Goal: Browse casually: Explore the website without a specific task or goal

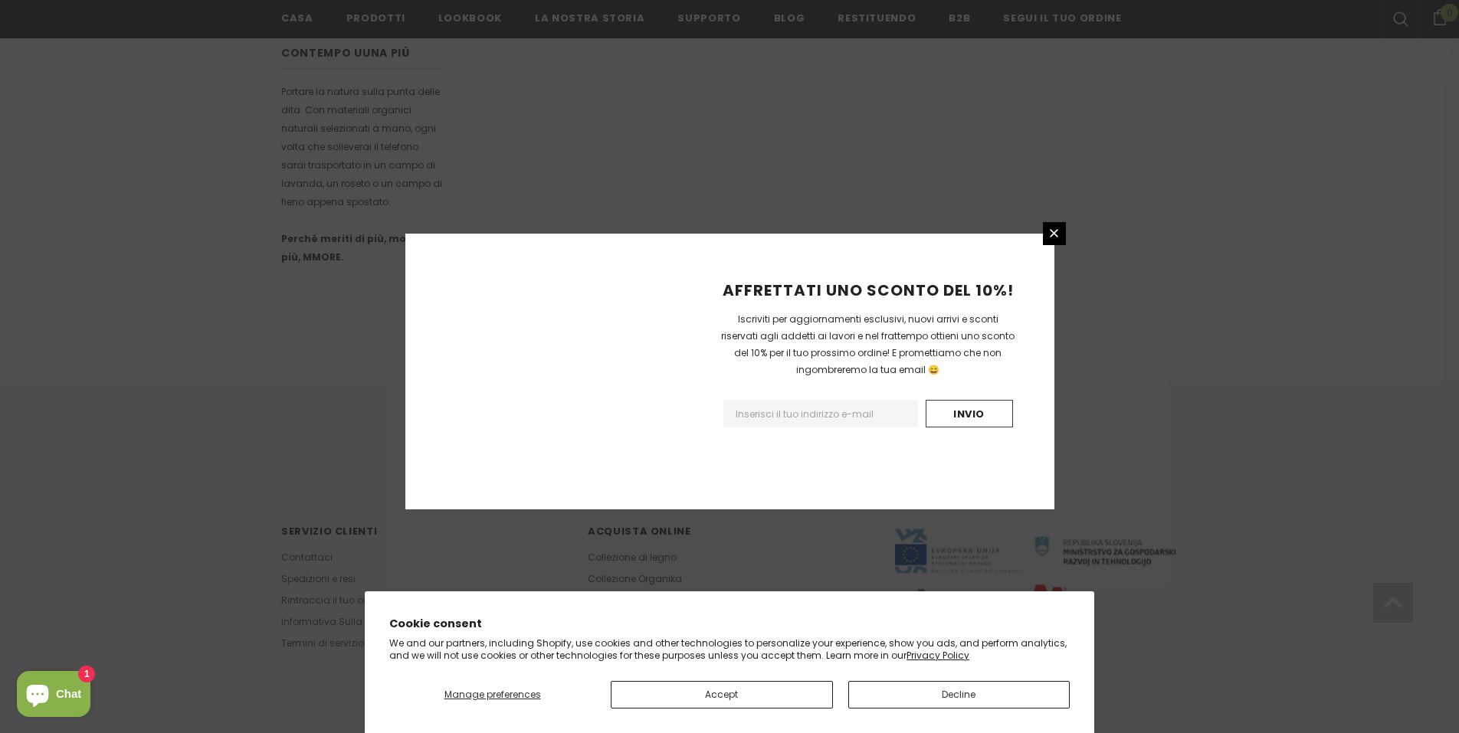
scroll to position [838, 0]
